Goal: Task Accomplishment & Management: Use online tool/utility

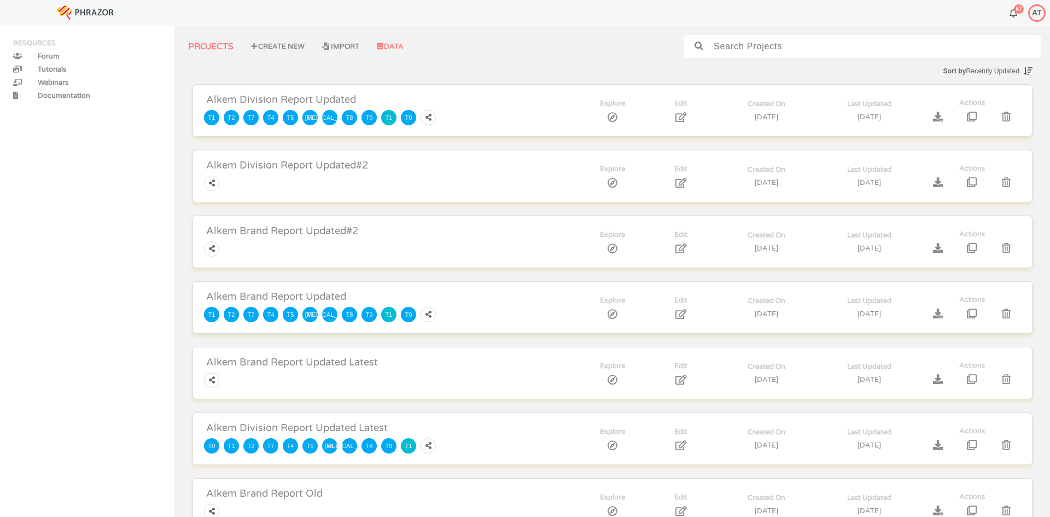
click at [383, 46] on icon at bounding box center [380, 46] width 6 height 7
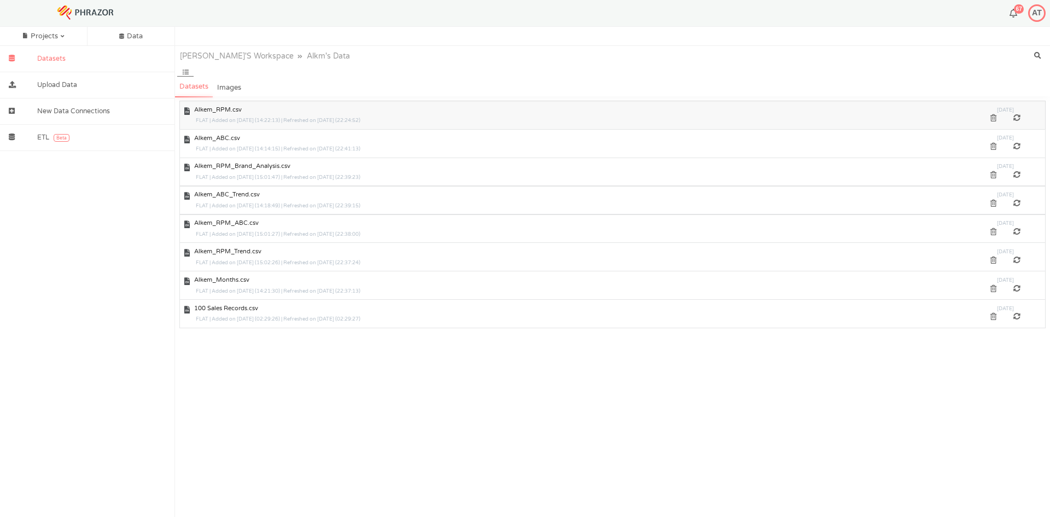
click at [1014, 118] on div at bounding box center [1017, 118] width 24 height 7
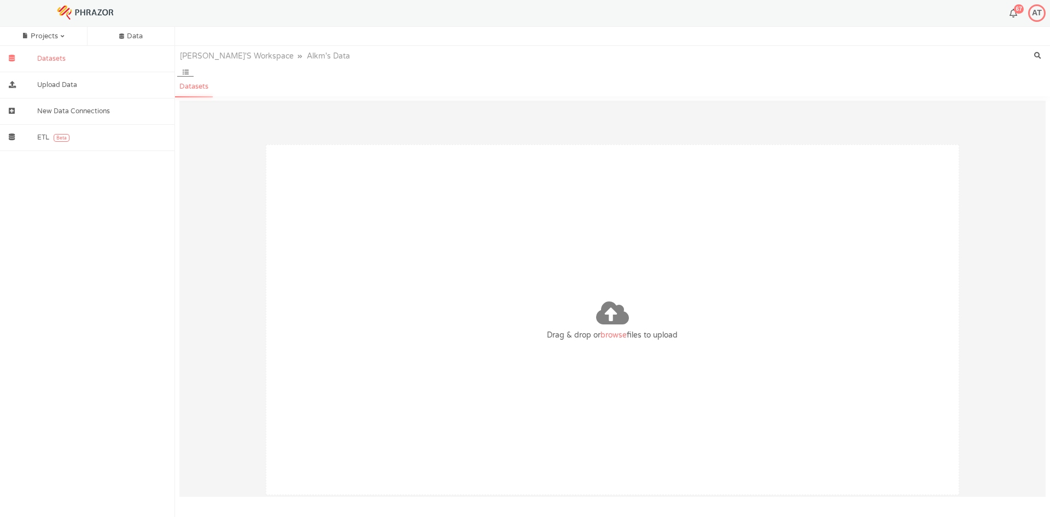
click at [615, 336] on span "browse" at bounding box center [613, 334] width 26 height 9
click at [0, 0] on input "Drag & drop or browse files to upload" at bounding box center [0, 0] width 0 height 0
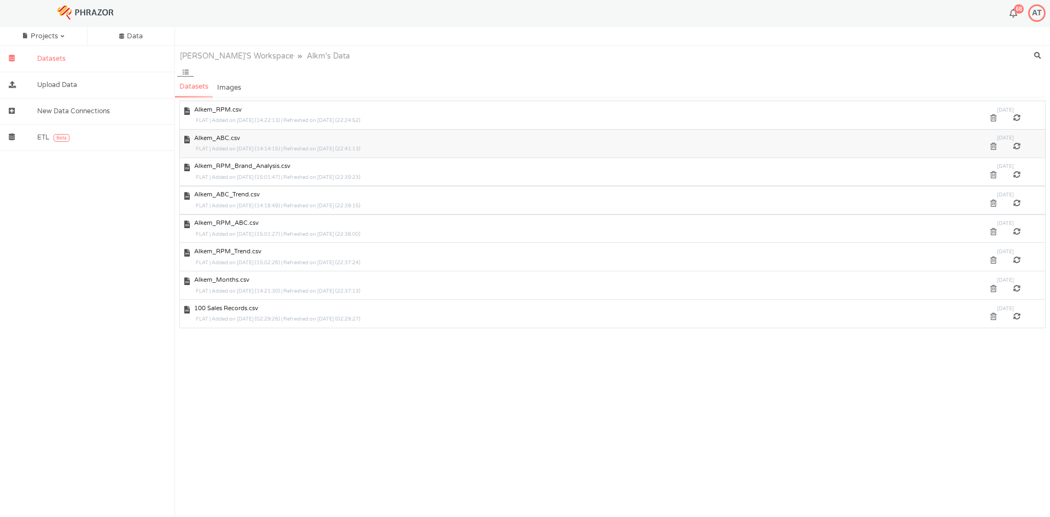
click at [1015, 145] on div at bounding box center [1017, 146] width 24 height 7
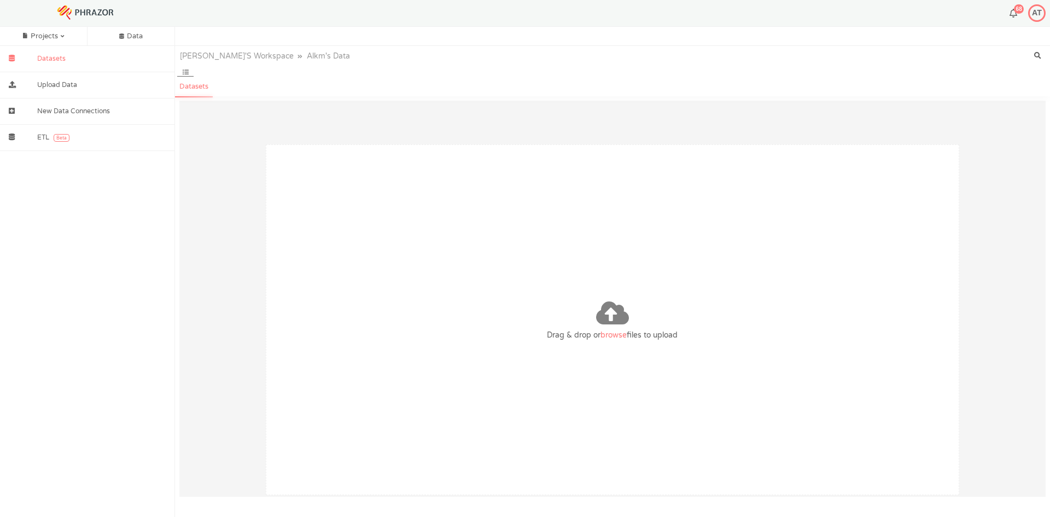
click at [611, 335] on span "browse" at bounding box center [613, 334] width 26 height 9
click at [0, 0] on input "Drag & drop or browse files to upload" at bounding box center [0, 0] width 0 height 0
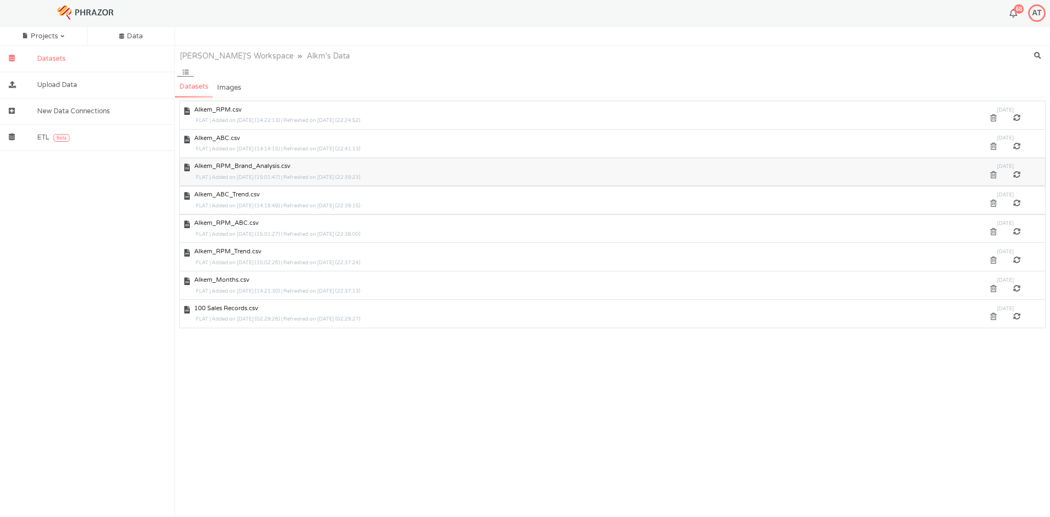
click at [1016, 175] on div at bounding box center [1017, 175] width 24 height 7
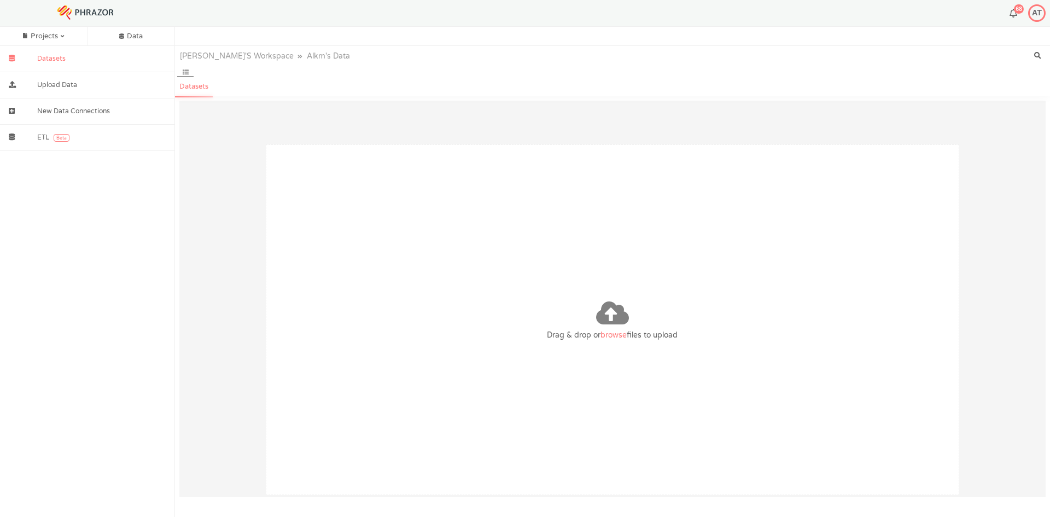
click at [610, 339] on div "Drag & drop or browse files to upload" at bounding box center [612, 319] width 693 height 350
click at [610, 335] on span "browse" at bounding box center [613, 334] width 26 height 9
click at [0, 0] on input "Drag & drop or browse files to upload" at bounding box center [0, 0] width 0 height 0
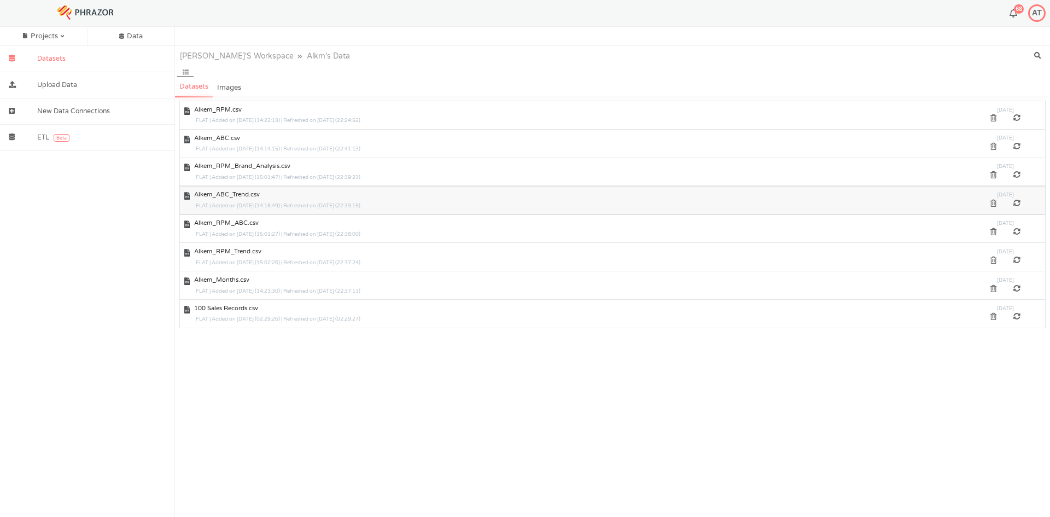
click at [1016, 201] on div at bounding box center [1017, 203] width 24 height 7
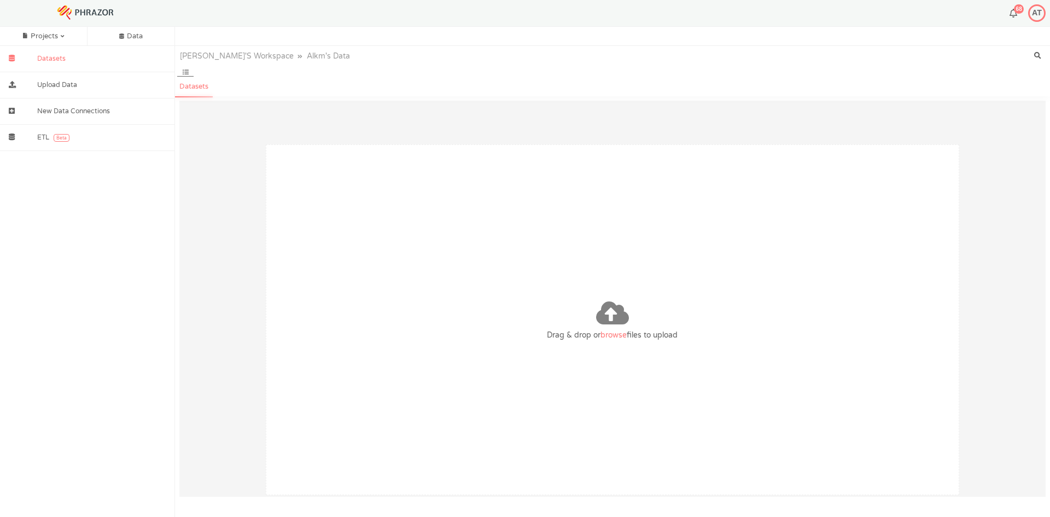
click at [601, 332] on span "browse" at bounding box center [613, 334] width 26 height 9
click at [0, 0] on input "Drag & drop or browse files to upload" at bounding box center [0, 0] width 0 height 0
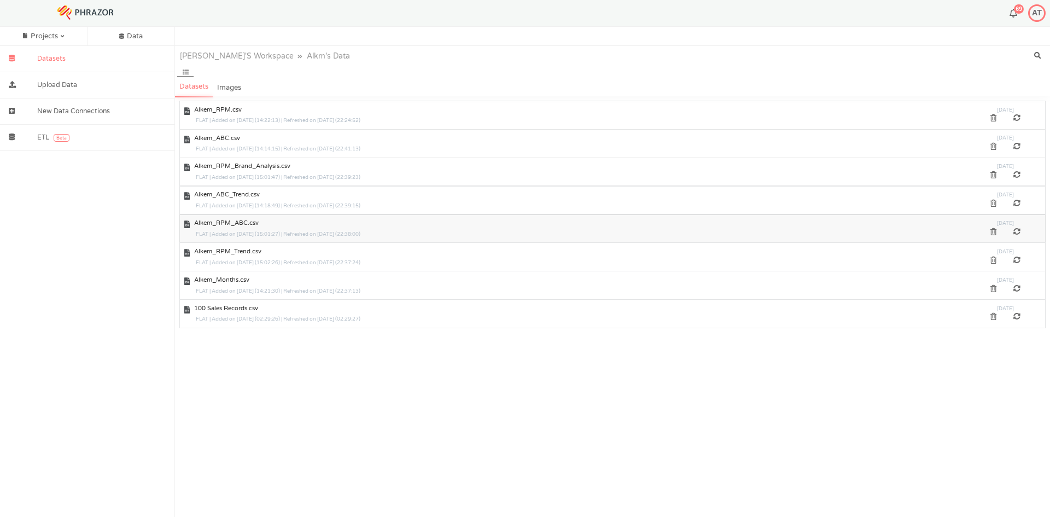
click at [1013, 227] on span "[DATE]" at bounding box center [1005, 224] width 17 height 8
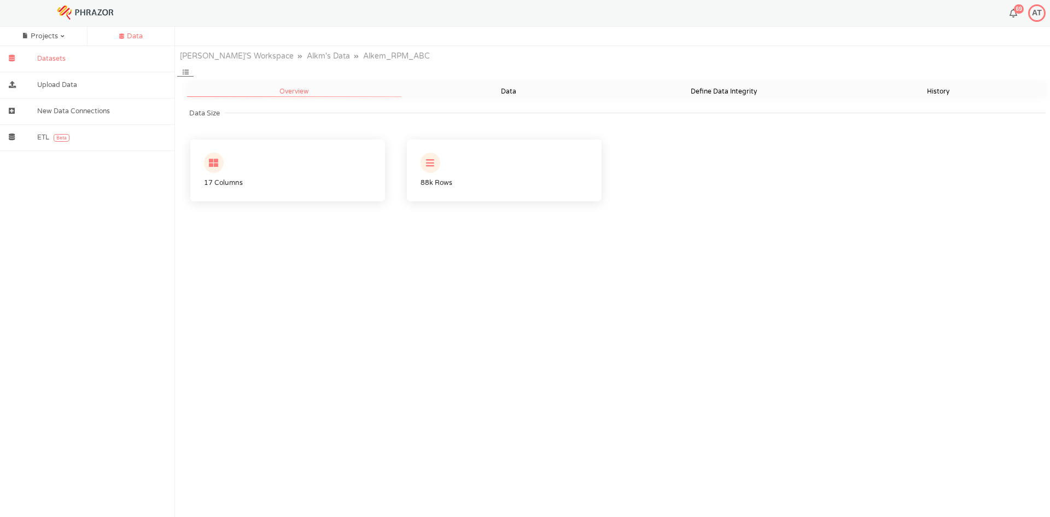
click at [115, 33] on div "Data" at bounding box center [130, 36] width 87 height 19
click at [130, 37] on span "Data" at bounding box center [135, 36] width 16 height 9
click at [98, 9] on img at bounding box center [85, 12] width 79 height 56
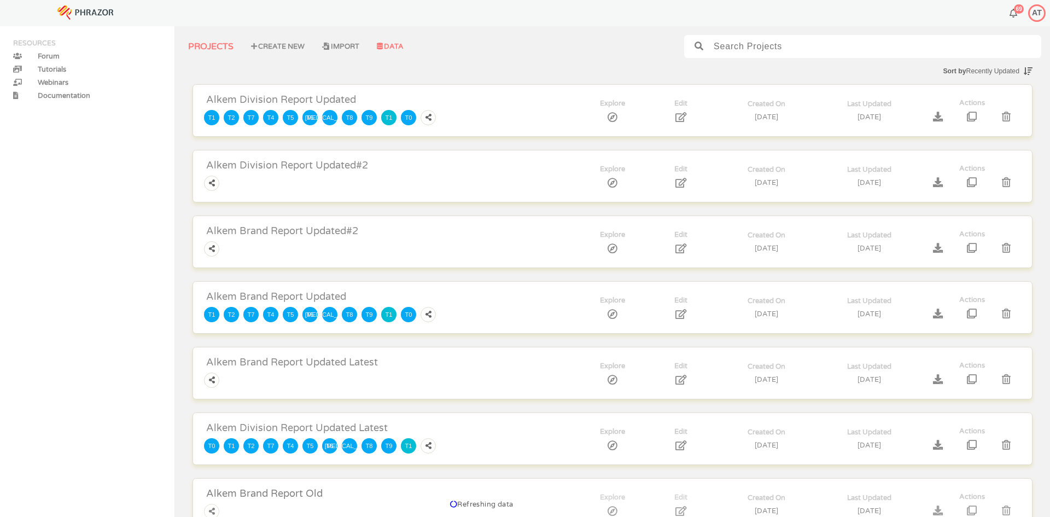
click at [383, 45] on icon at bounding box center [380, 46] width 6 height 7
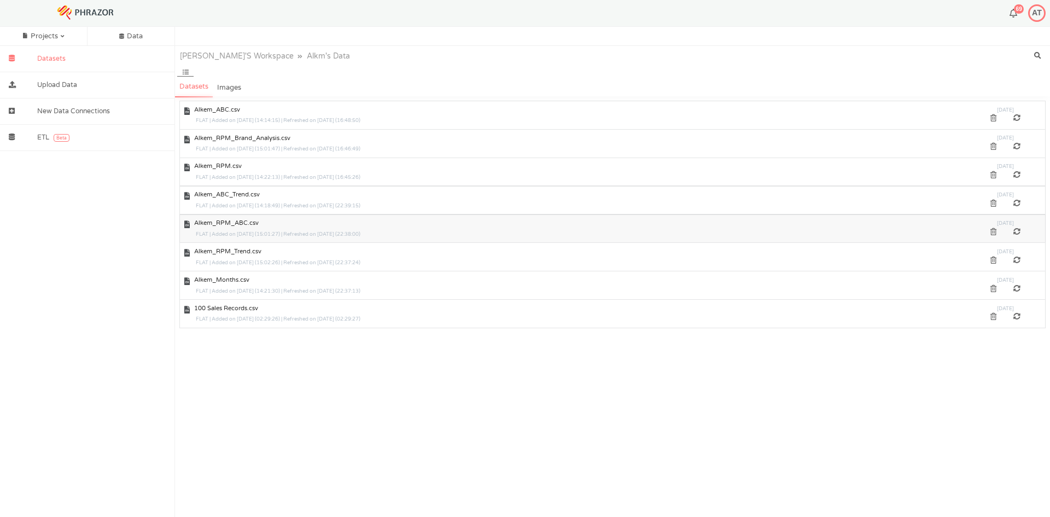
click at [1016, 233] on div at bounding box center [1017, 231] width 24 height 7
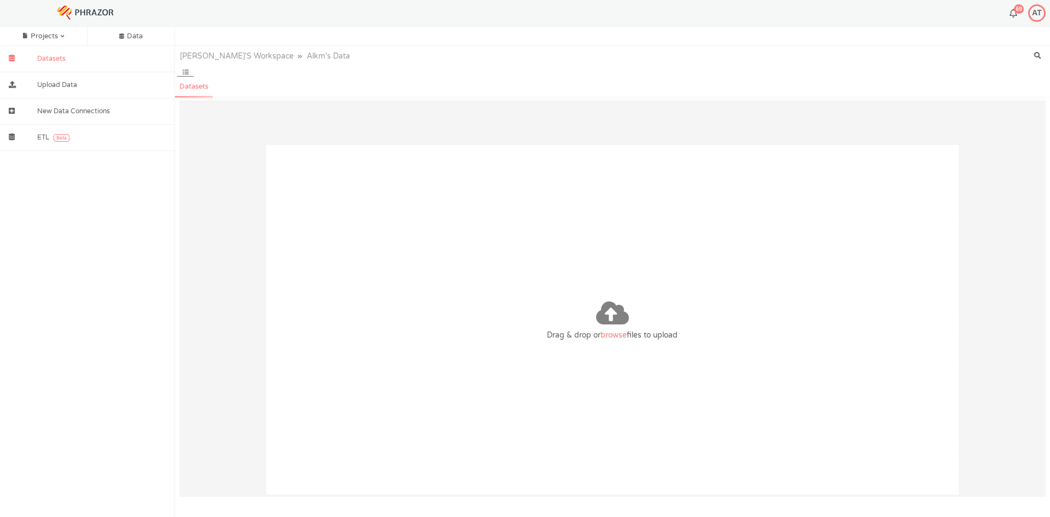
click at [621, 333] on span "browse" at bounding box center [613, 334] width 26 height 9
click at [0, 0] on input "Drag & drop or browse files to upload" at bounding box center [0, 0] width 0 height 0
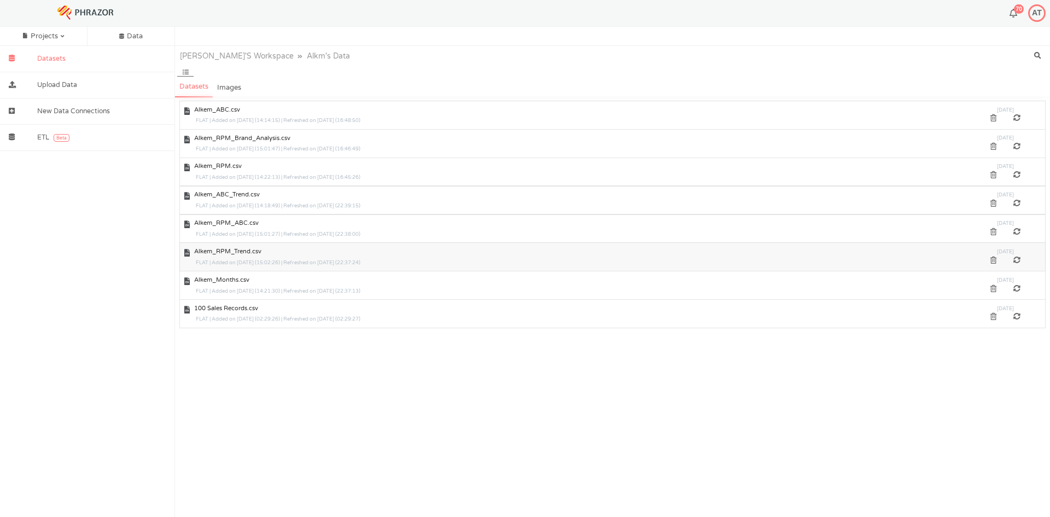
click at [1015, 259] on div at bounding box center [1017, 260] width 24 height 7
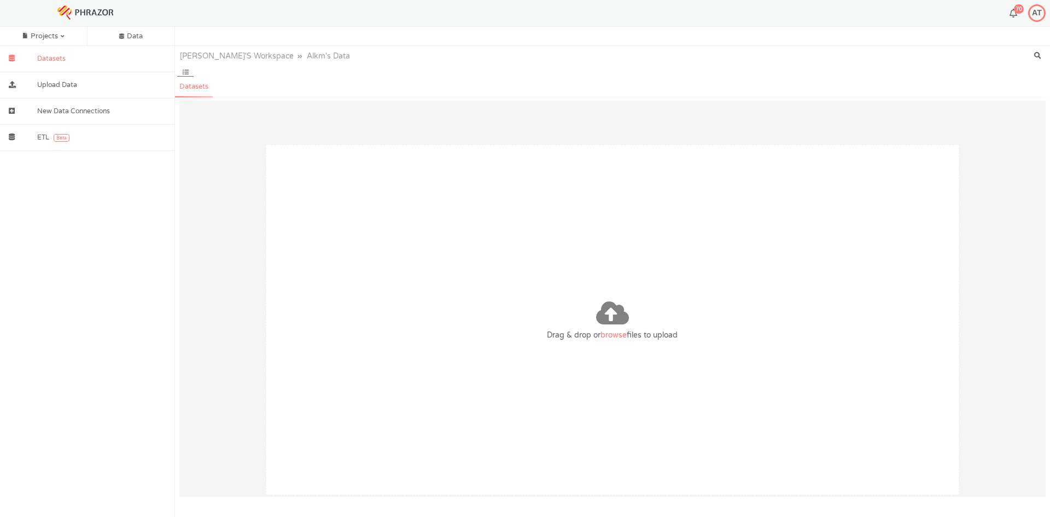
click at [613, 332] on span "browse" at bounding box center [613, 334] width 26 height 9
click at [0, 0] on input "Drag & drop or browse files to upload" at bounding box center [0, 0] width 0 height 0
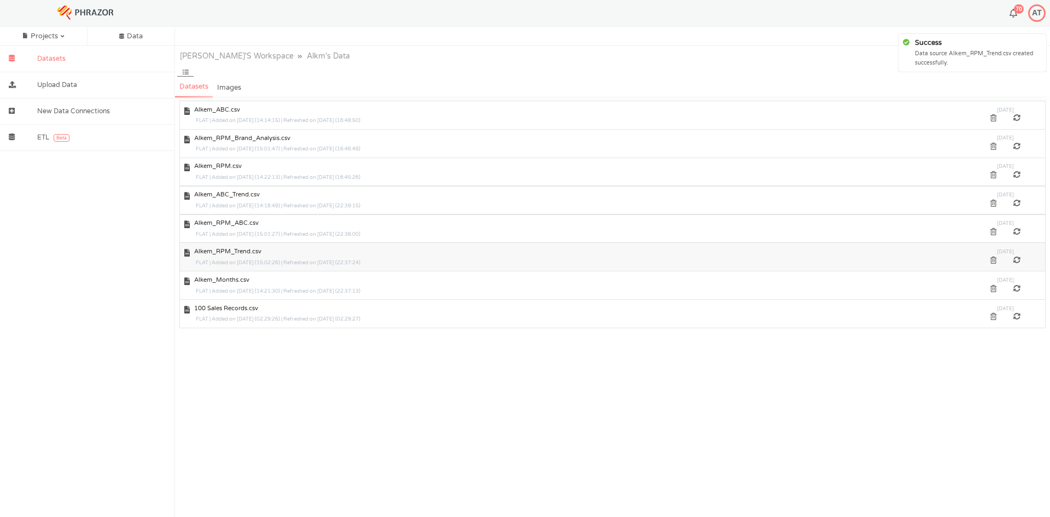
click at [1019, 258] on div at bounding box center [1017, 260] width 24 height 7
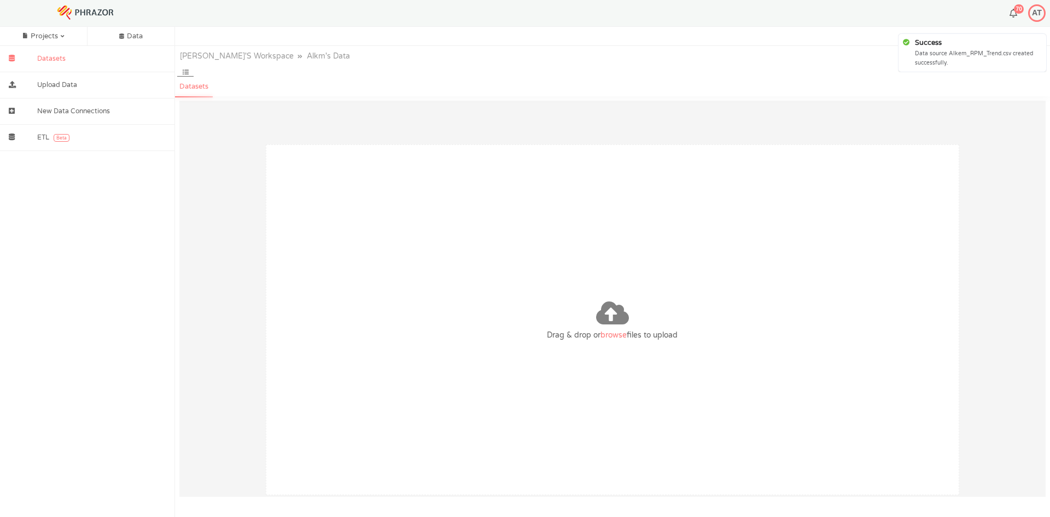
click at [599, 327] on icon at bounding box center [611, 315] width 163 height 31
click at [0, 0] on input "Drag & drop or browse files to upload" at bounding box center [0, 0] width 0 height 0
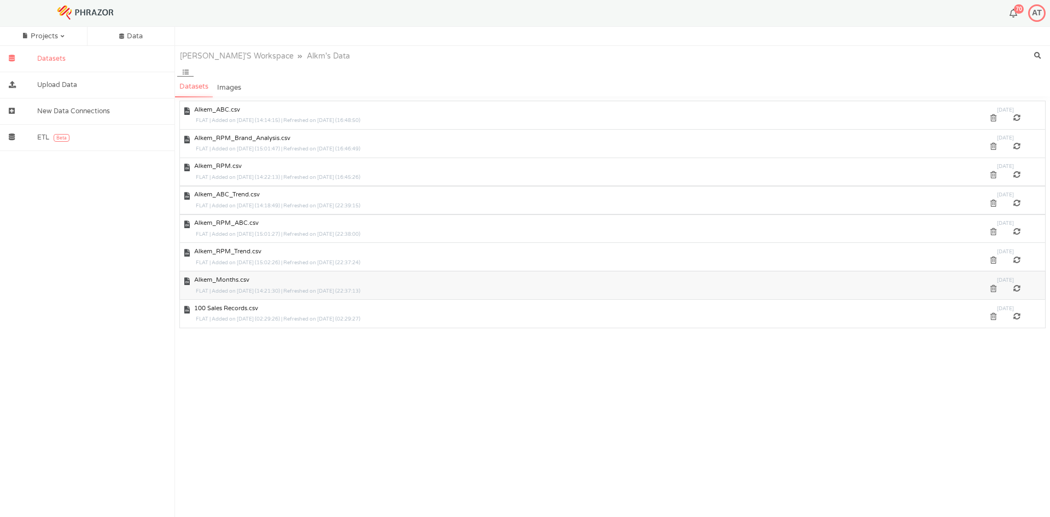
click at [1018, 285] on div at bounding box center [1017, 288] width 24 height 7
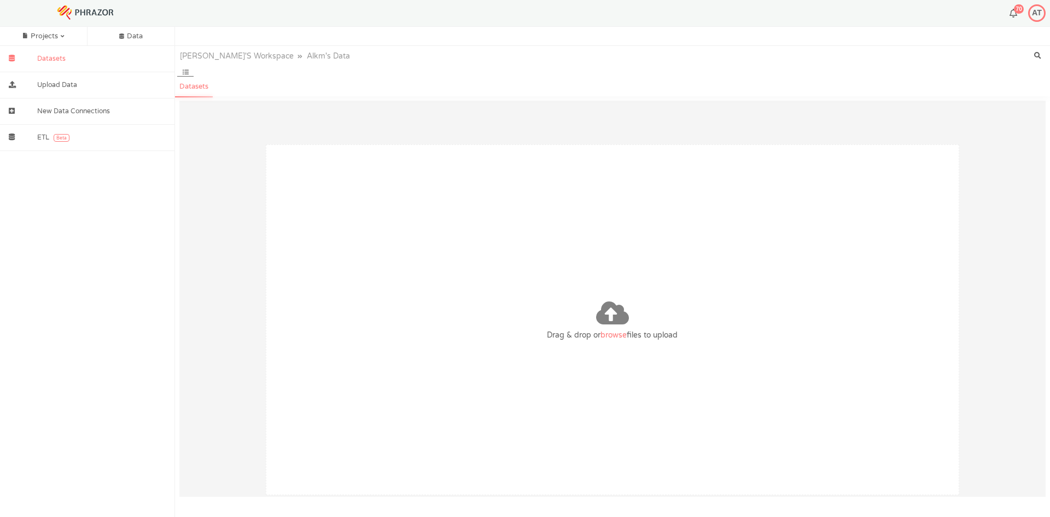
click at [620, 336] on span "browse" at bounding box center [613, 334] width 26 height 9
click at [0, 0] on input "Drag & drop or browse files to upload" at bounding box center [0, 0] width 0 height 0
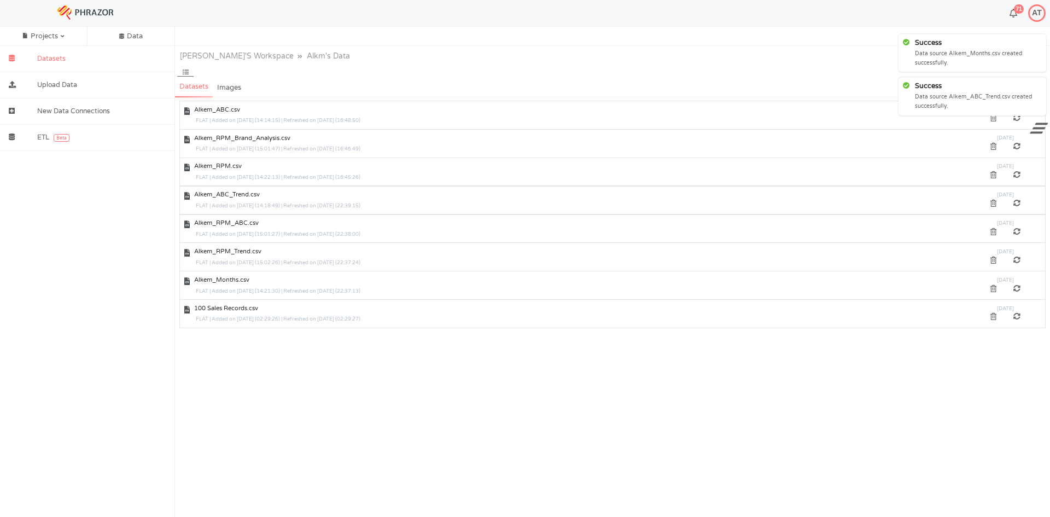
click at [97, 8] on img at bounding box center [85, 12] width 79 height 56
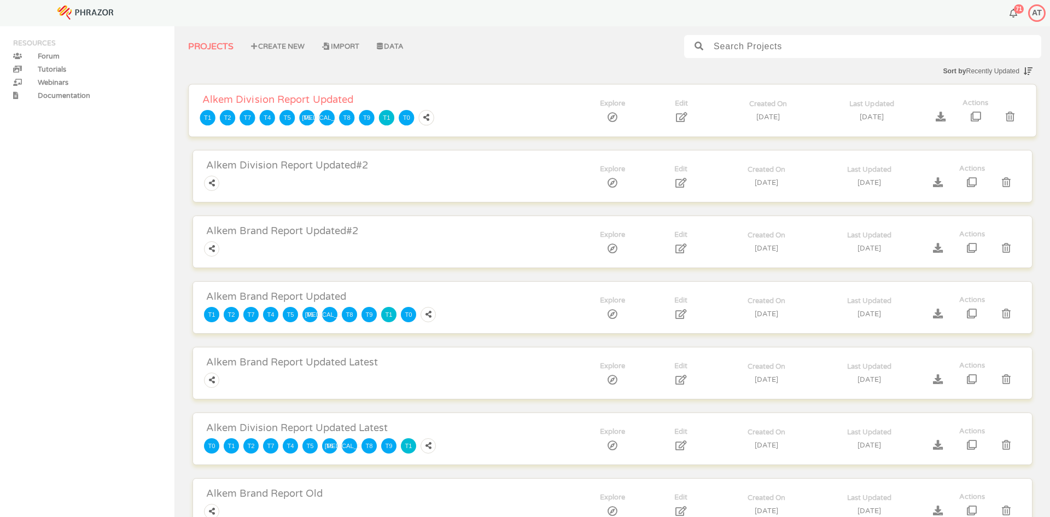
click at [304, 95] on span "Alkem Division Report Updated" at bounding box center [375, 99] width 356 height 12
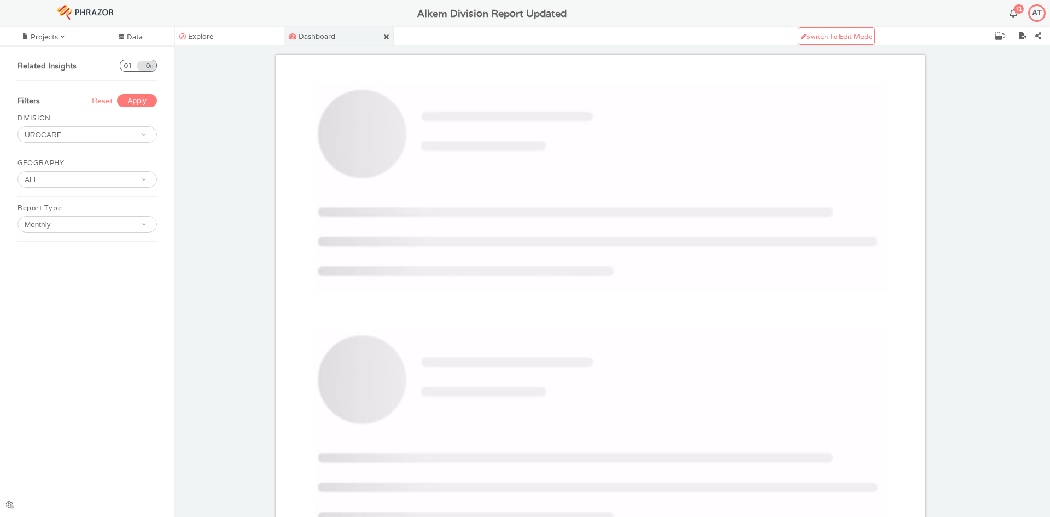
click at [96, 134] on input "text" at bounding box center [76, 135] width 112 height 16
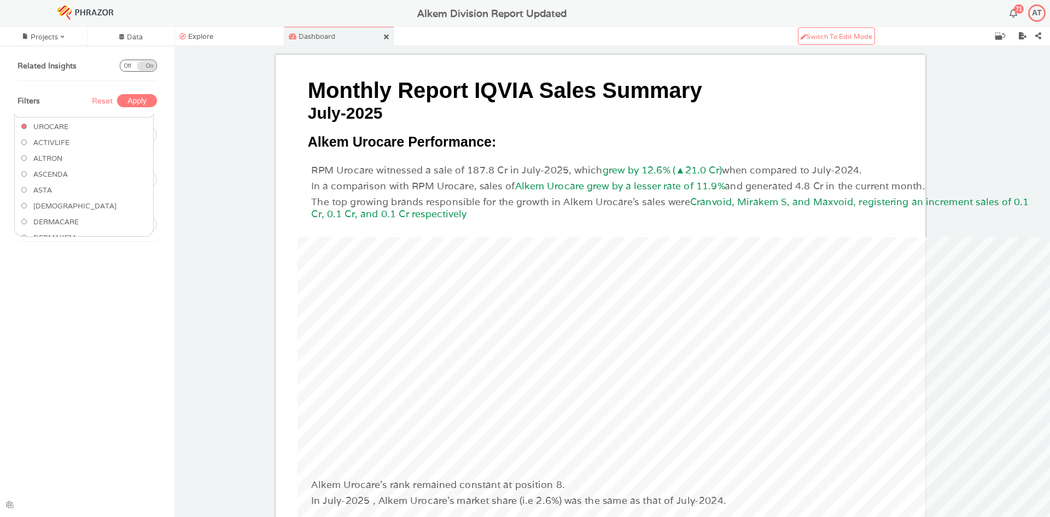
click at [77, 287] on div "Related Insights On Off Filters Reset Apply DIVISION GEOGRAPHY ALL AGRA [GEOGRA…" at bounding box center [87, 281] width 175 height 471
click at [74, 180] on input "text" at bounding box center [76, 180] width 112 height 16
click at [86, 338] on div "Related Insights On Off Filters Reset Apply DIVISION GEOGRAPHY Report Type Mont…" at bounding box center [87, 281] width 175 height 471
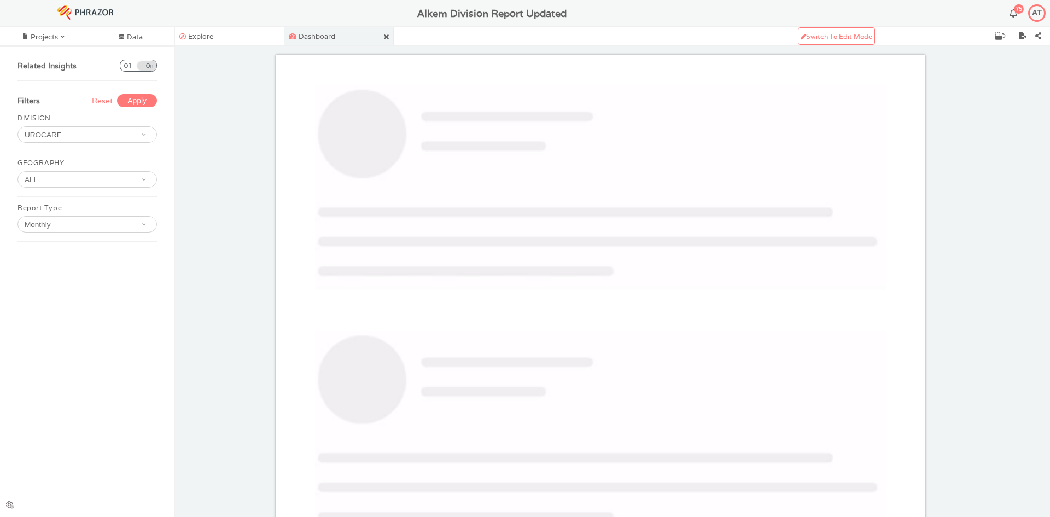
click at [107, 218] on input "text" at bounding box center [76, 224] width 112 height 16
click at [33, 212] on icon at bounding box center [34, 213] width 2 height 9
click at [130, 101] on span "Apply" at bounding box center [136, 100] width 19 height 9
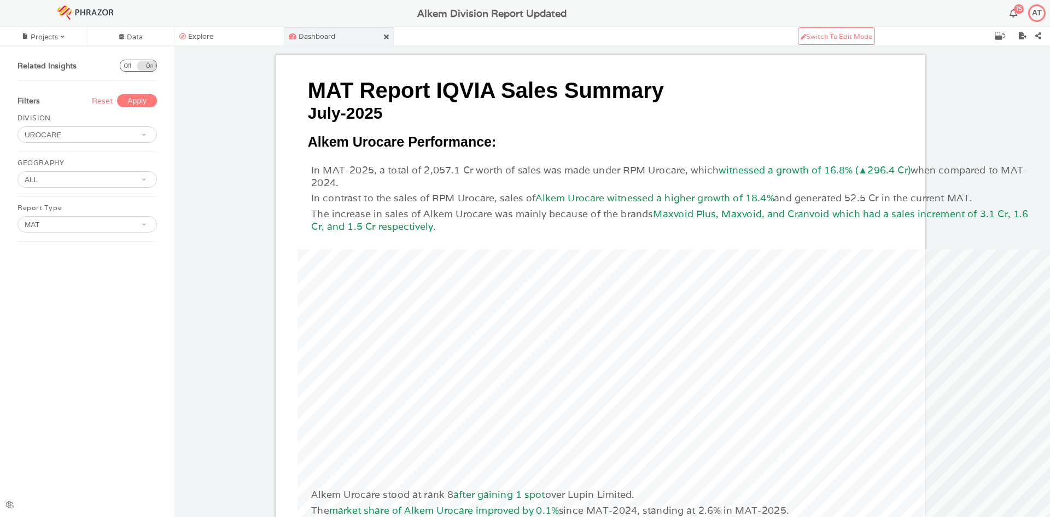
click at [58, 139] on input "text" at bounding box center [76, 135] width 112 height 16
click at [46, 186] on span "ASTA" at bounding box center [45, 189] width 19 height 9
click at [131, 98] on span "Apply" at bounding box center [136, 100] width 19 height 9
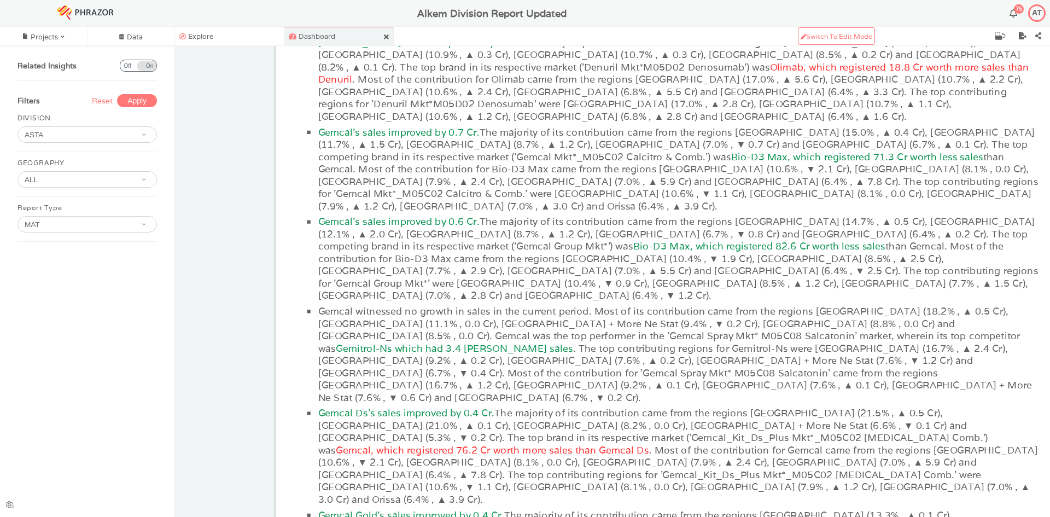
scroll to position [2745, 0]
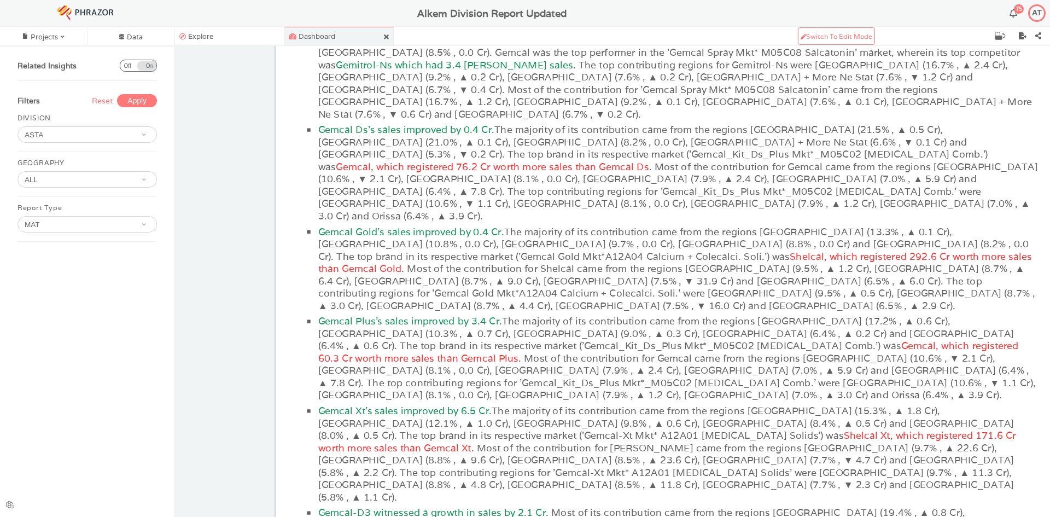
click at [91, 222] on input "text" at bounding box center [76, 224] width 112 height 16
click at [39, 202] on span "Monthly" at bounding box center [50, 198] width 28 height 9
click at [138, 102] on span "Apply" at bounding box center [136, 100] width 19 height 9
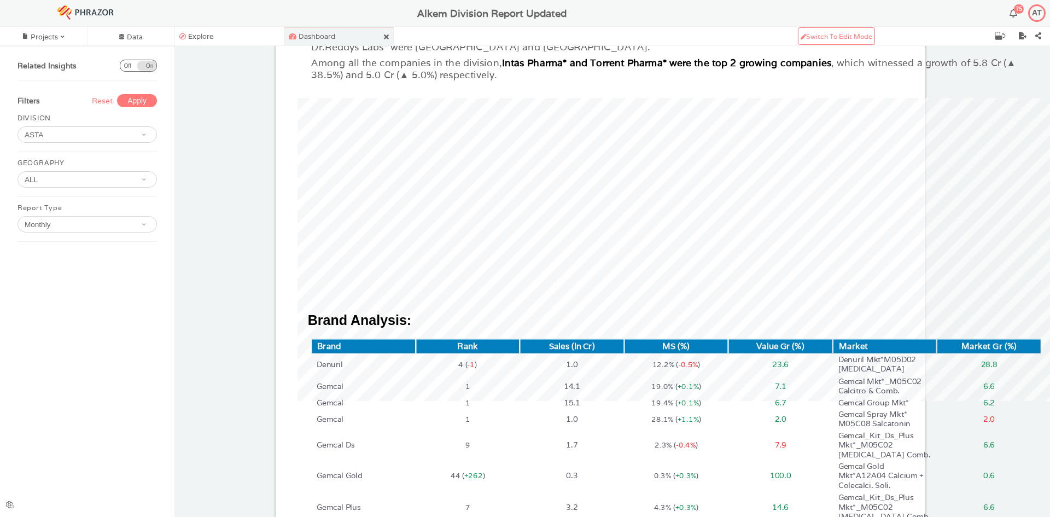
scroll to position [1777, 0]
